Goal: Task Accomplishment & Management: Manage account settings

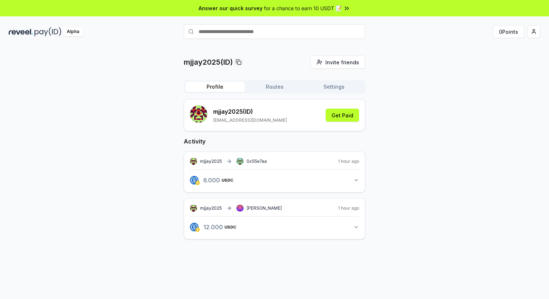
click at [356, 229] on icon "button" at bounding box center [356, 227] width 6 height 6
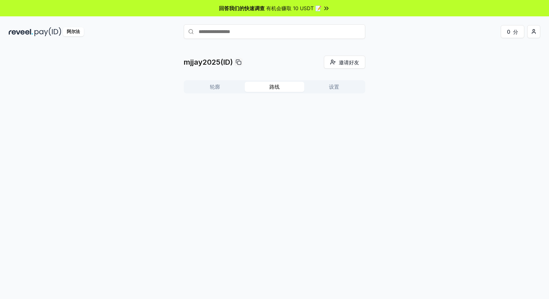
click at [274, 89] on font "路线" at bounding box center [274, 87] width 10 height 6
click at [331, 88] on font "设置" at bounding box center [334, 87] width 10 height 6
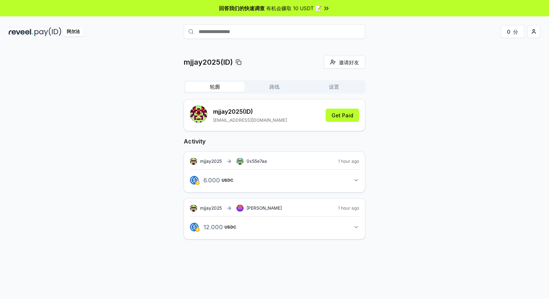
click at [219, 87] on font "轮廓" at bounding box center [215, 87] width 10 height 6
click at [325, 92] on div "轮廓 路线 设置" at bounding box center [275, 86] width 182 height 13
click at [329, 89] on font "设置" at bounding box center [334, 87] width 10 height 6
